Goal: Check status: Check status

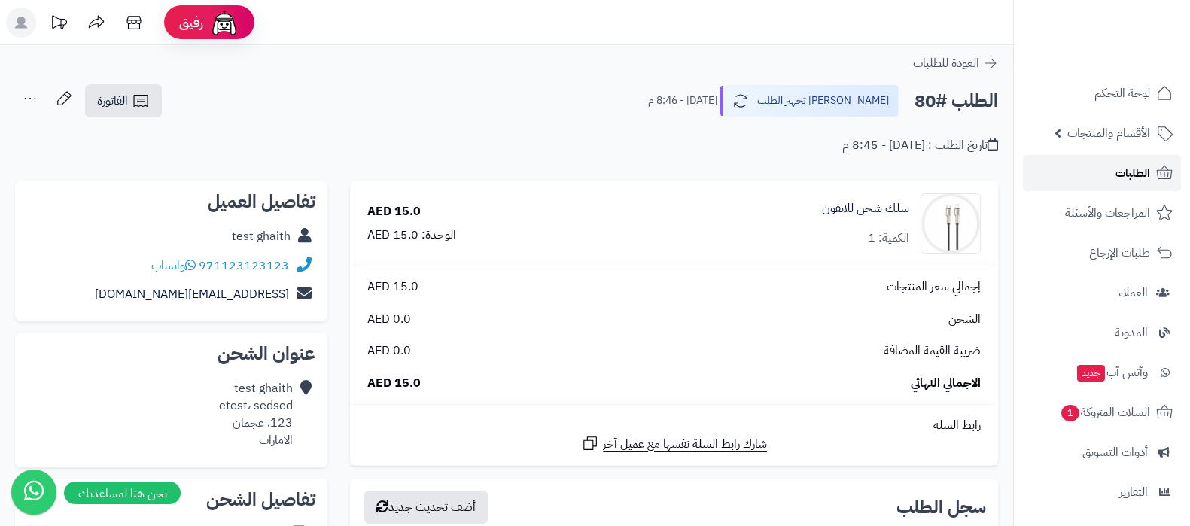
click at [1099, 173] on link "الطلبات" at bounding box center [1102, 173] width 158 height 36
